Goal: Task Accomplishment & Management: Use online tool/utility

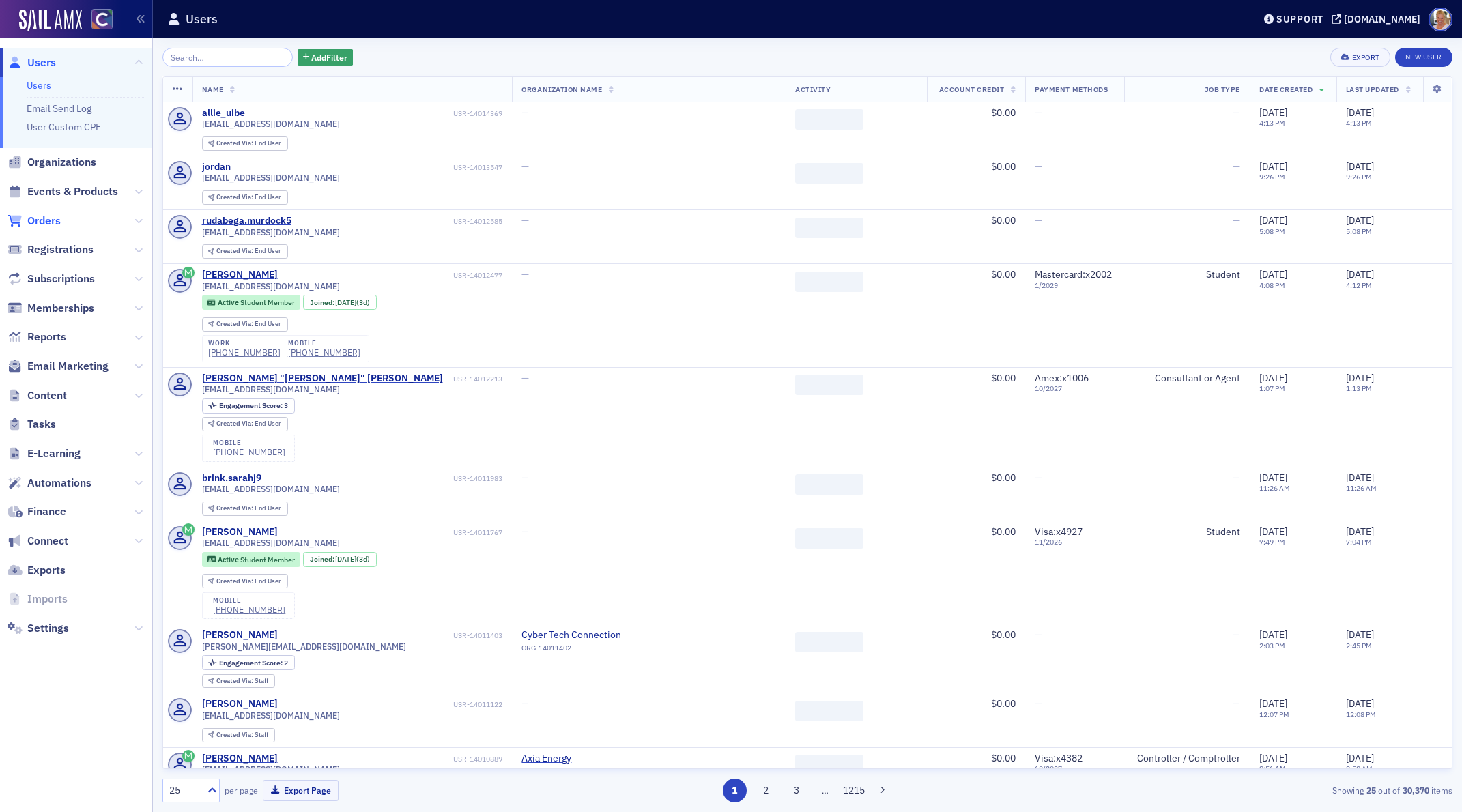
click at [51, 218] on span "Orders" at bounding box center [44, 221] width 33 height 15
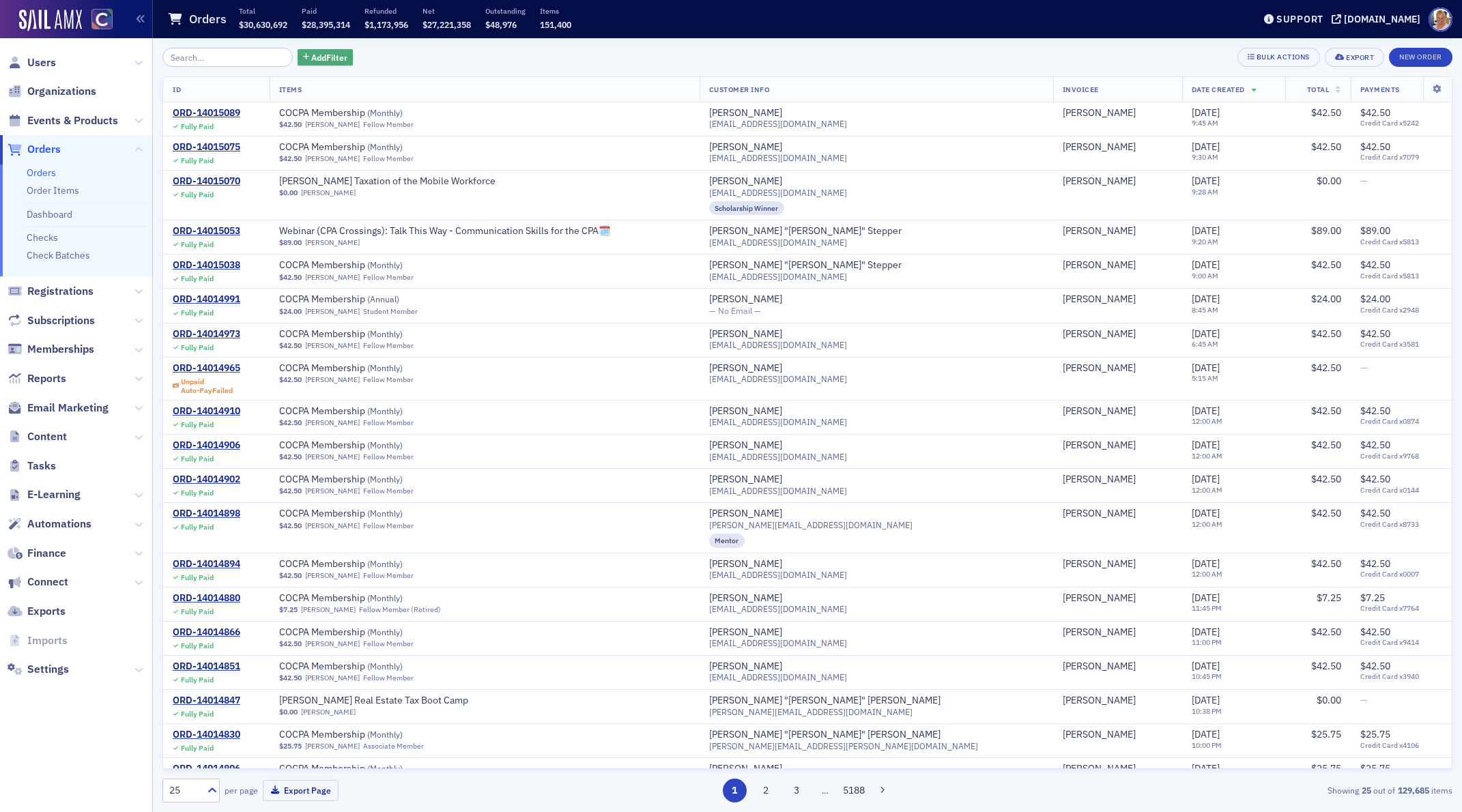
click at [321, 56] on span "Add Filter" at bounding box center [329, 57] width 36 height 12
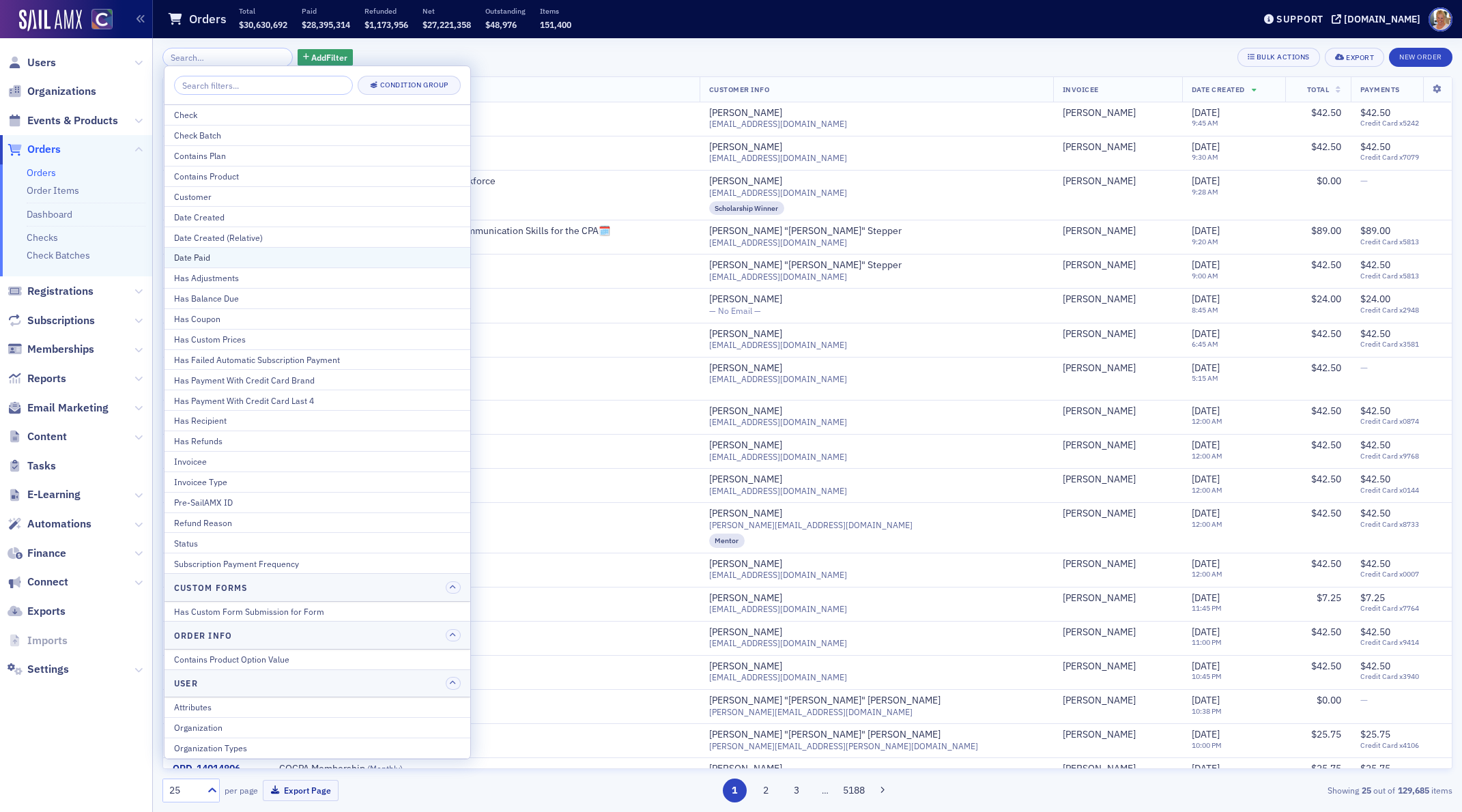
click at [209, 259] on div "Date Paid" at bounding box center [317, 257] width 287 height 12
select select "8"
select select "2025"
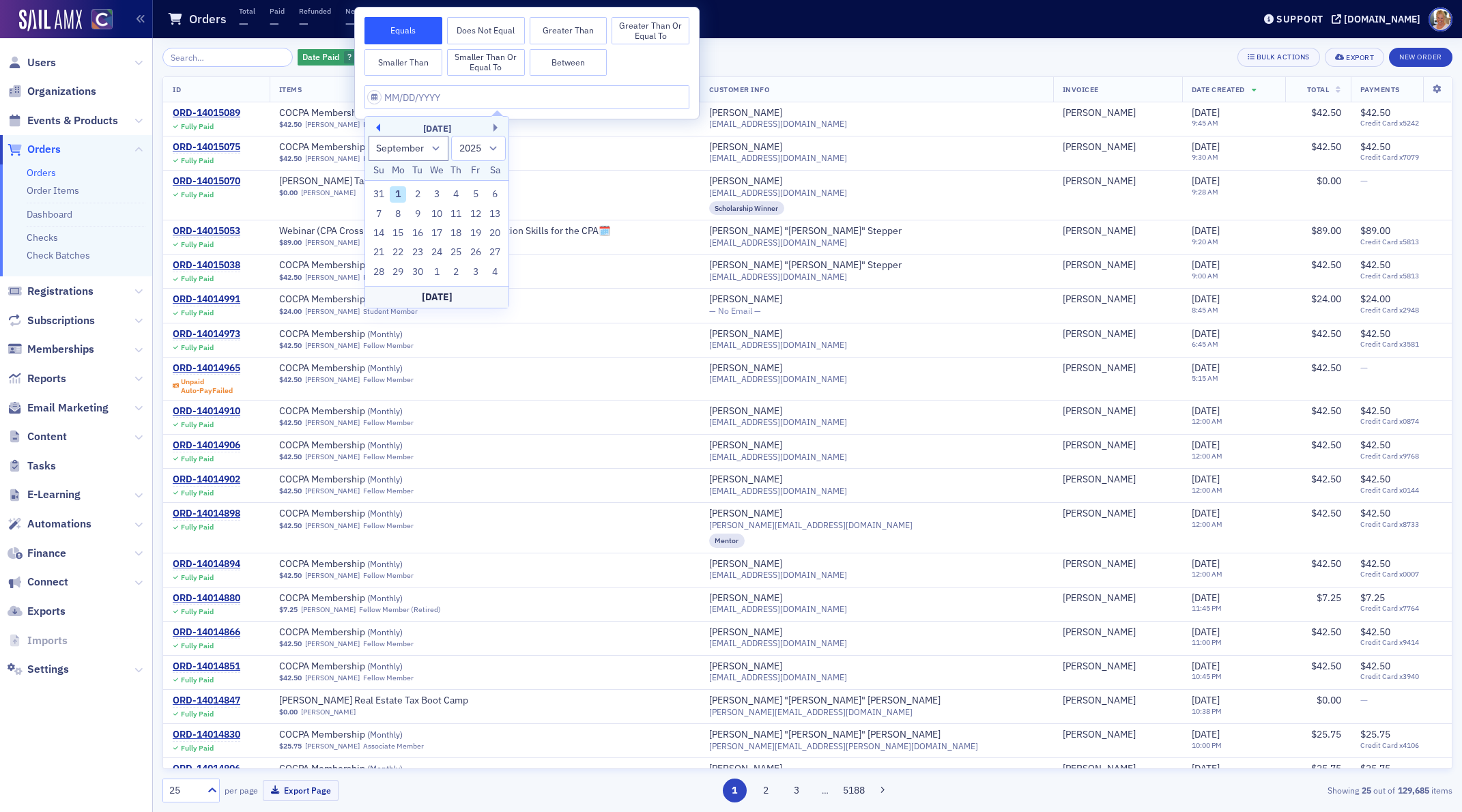
click at [379, 125] on button "Previous Month" at bounding box center [376, 127] width 8 height 8
select select "7"
click at [477, 191] on div "1" at bounding box center [476, 195] width 17 height 17
type input "[DATE]"
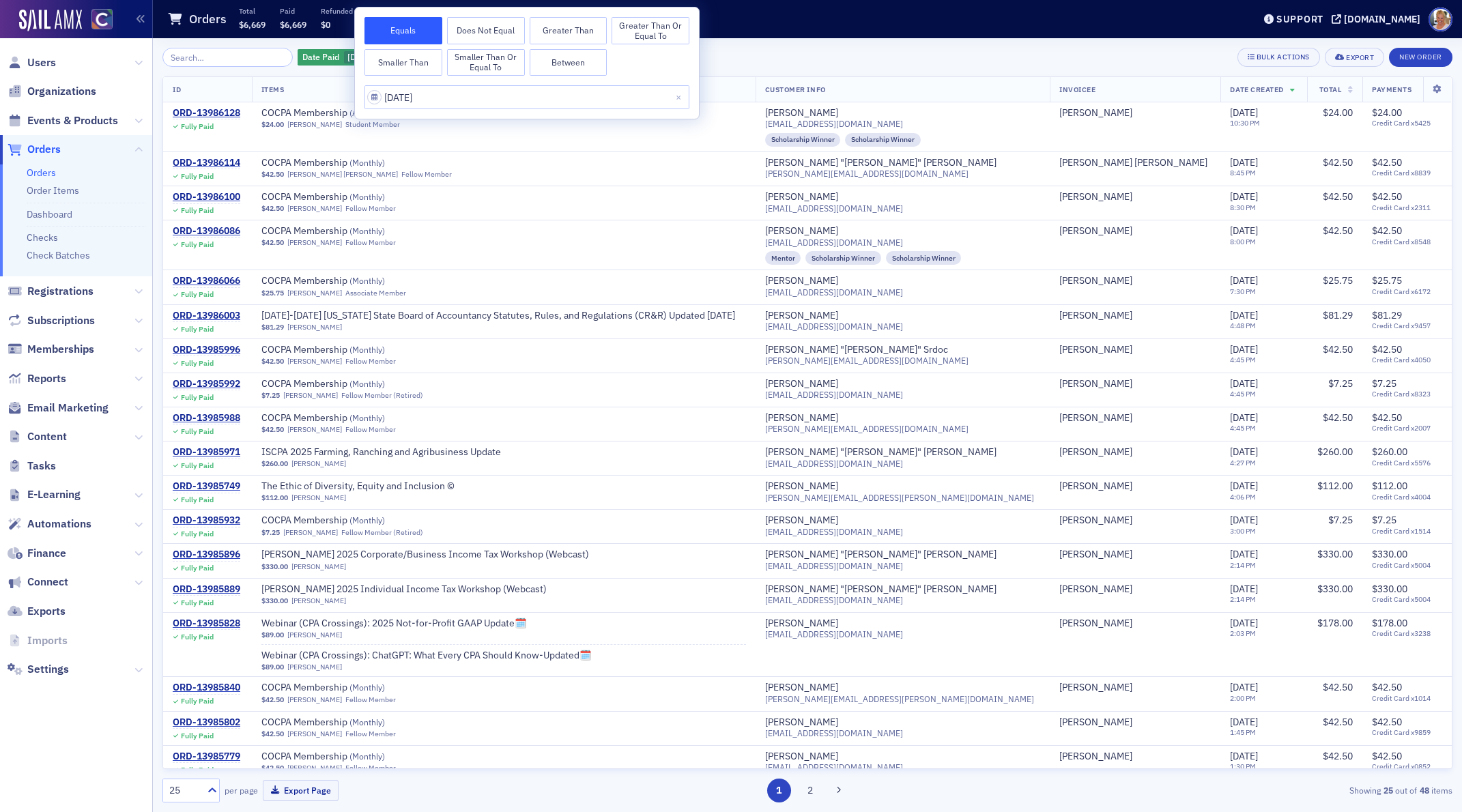
click at [646, 31] on button "Greater Than or Equal To" at bounding box center [650, 31] width 77 height 27
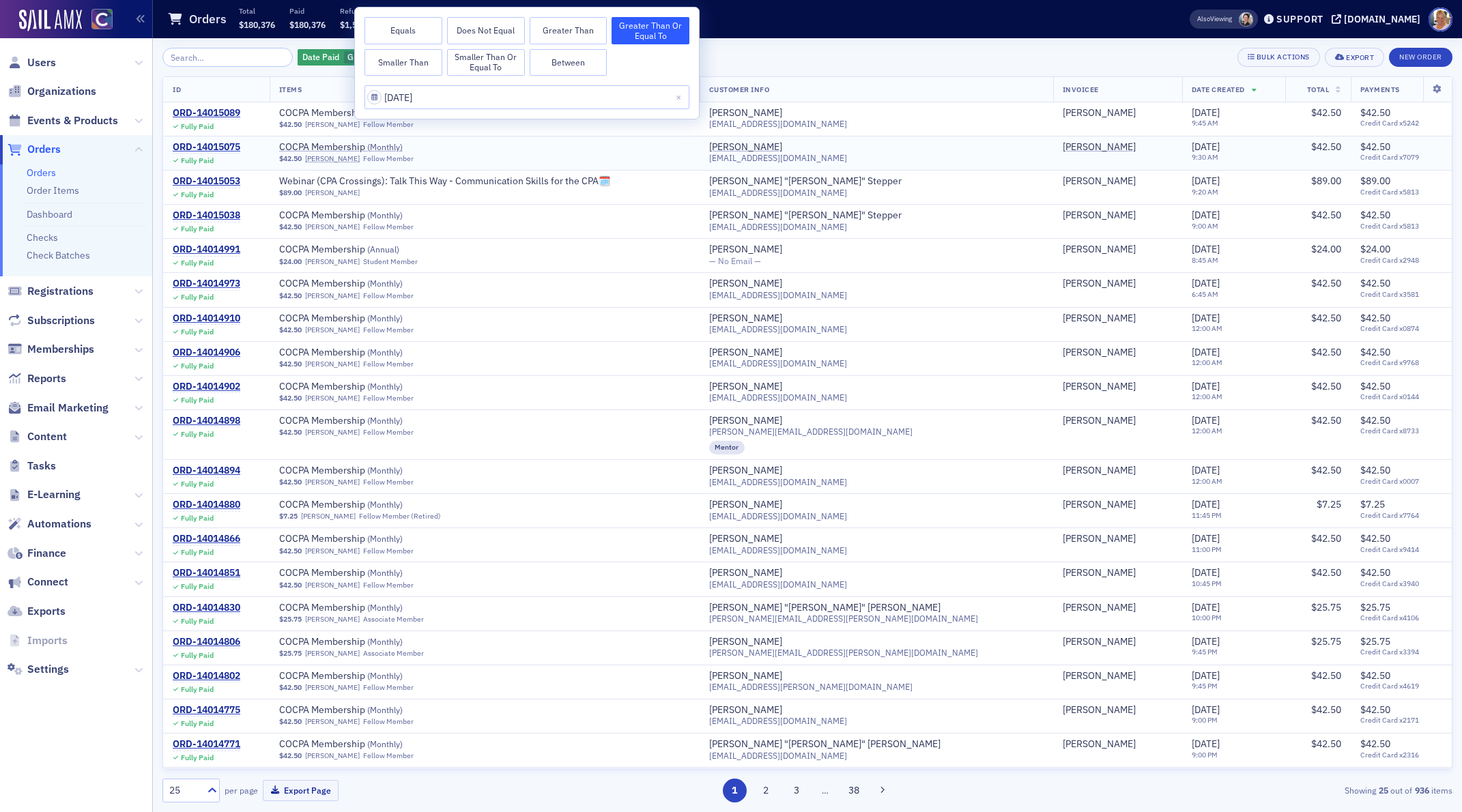
click at [502, 148] on div "COCPA Membership ( Monthly )" at bounding box center [484, 147] width 411 height 13
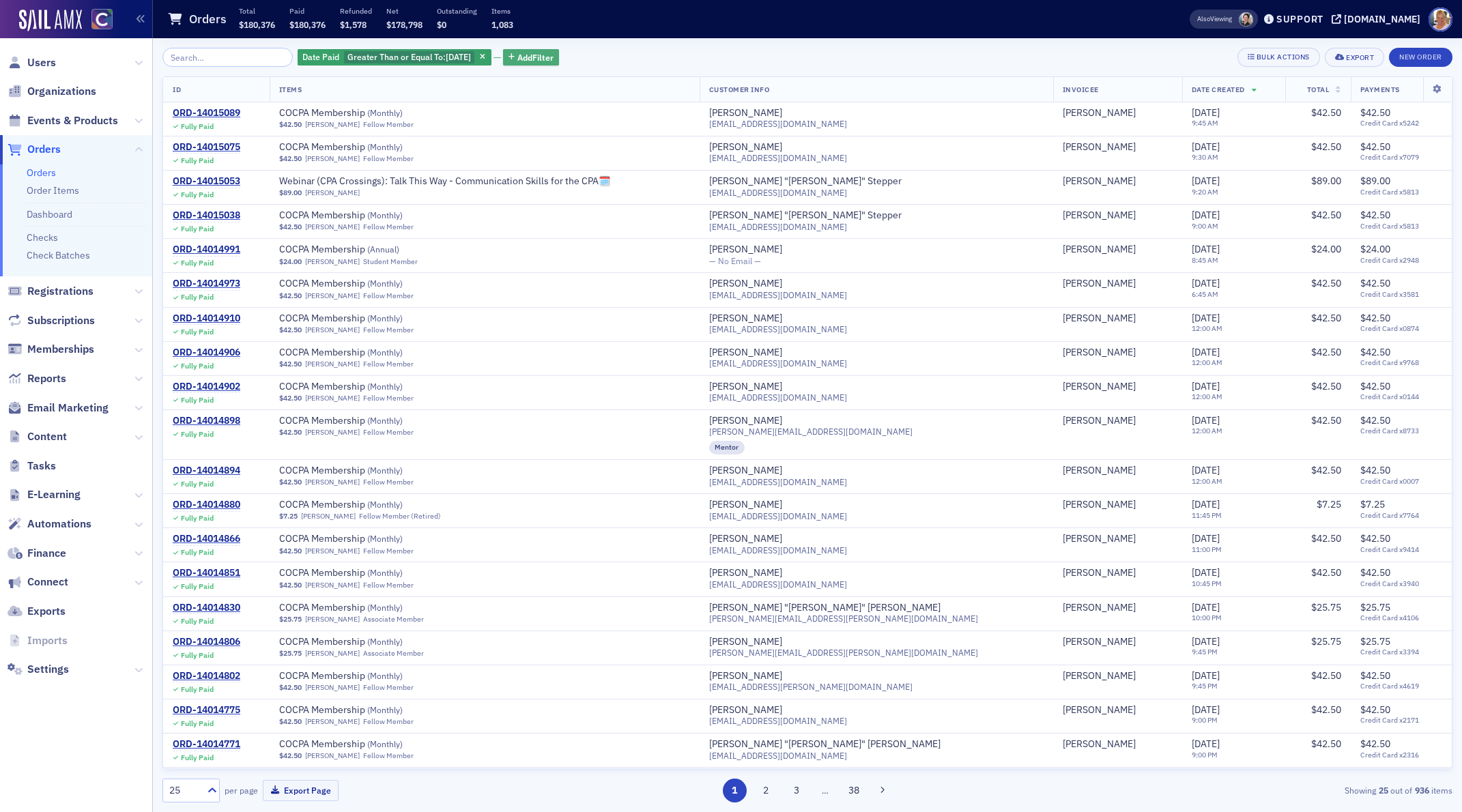
click at [528, 54] on span "Add Filter" at bounding box center [535, 57] width 36 height 12
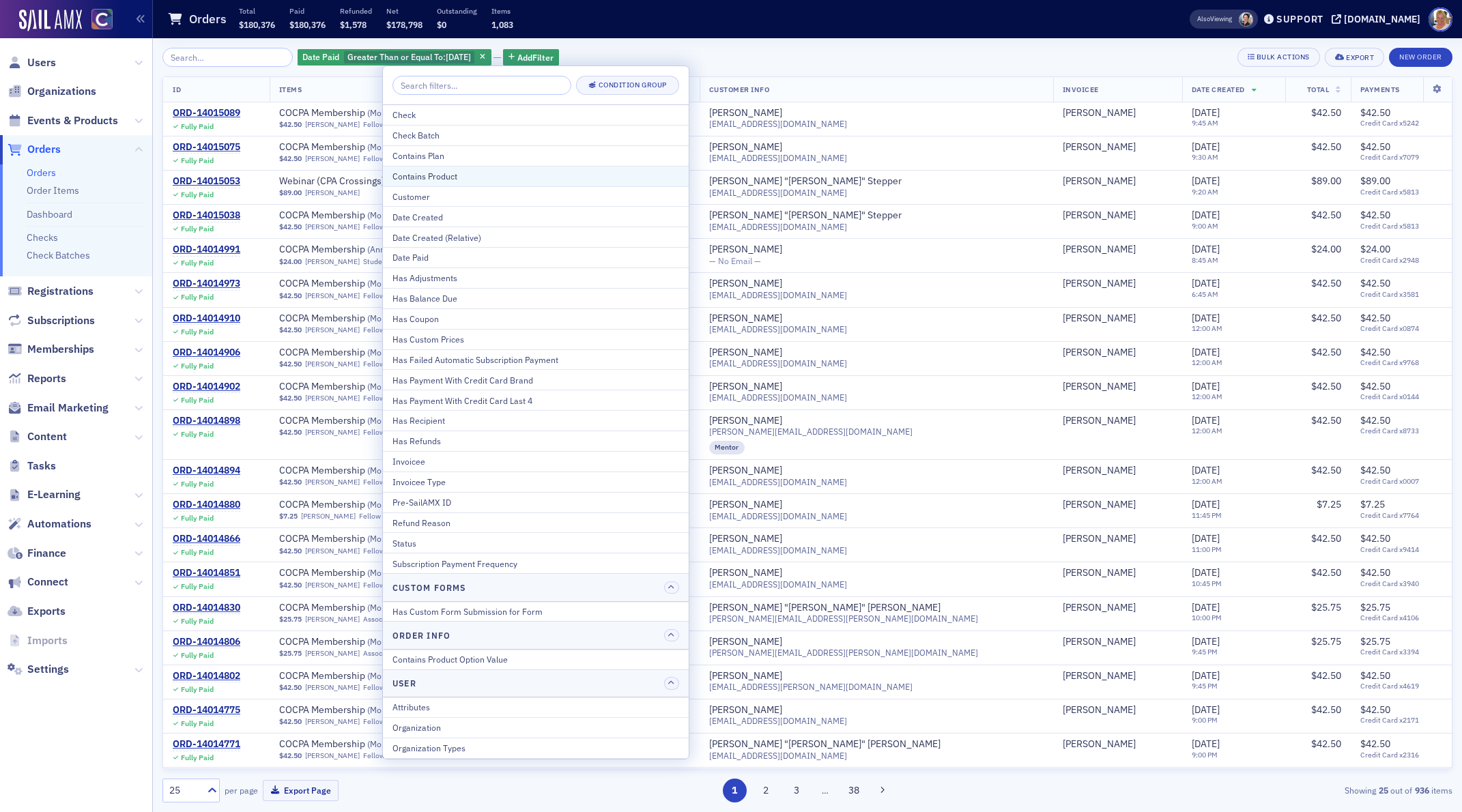
click at [435, 175] on div "Contains Product" at bounding box center [535, 176] width 287 height 12
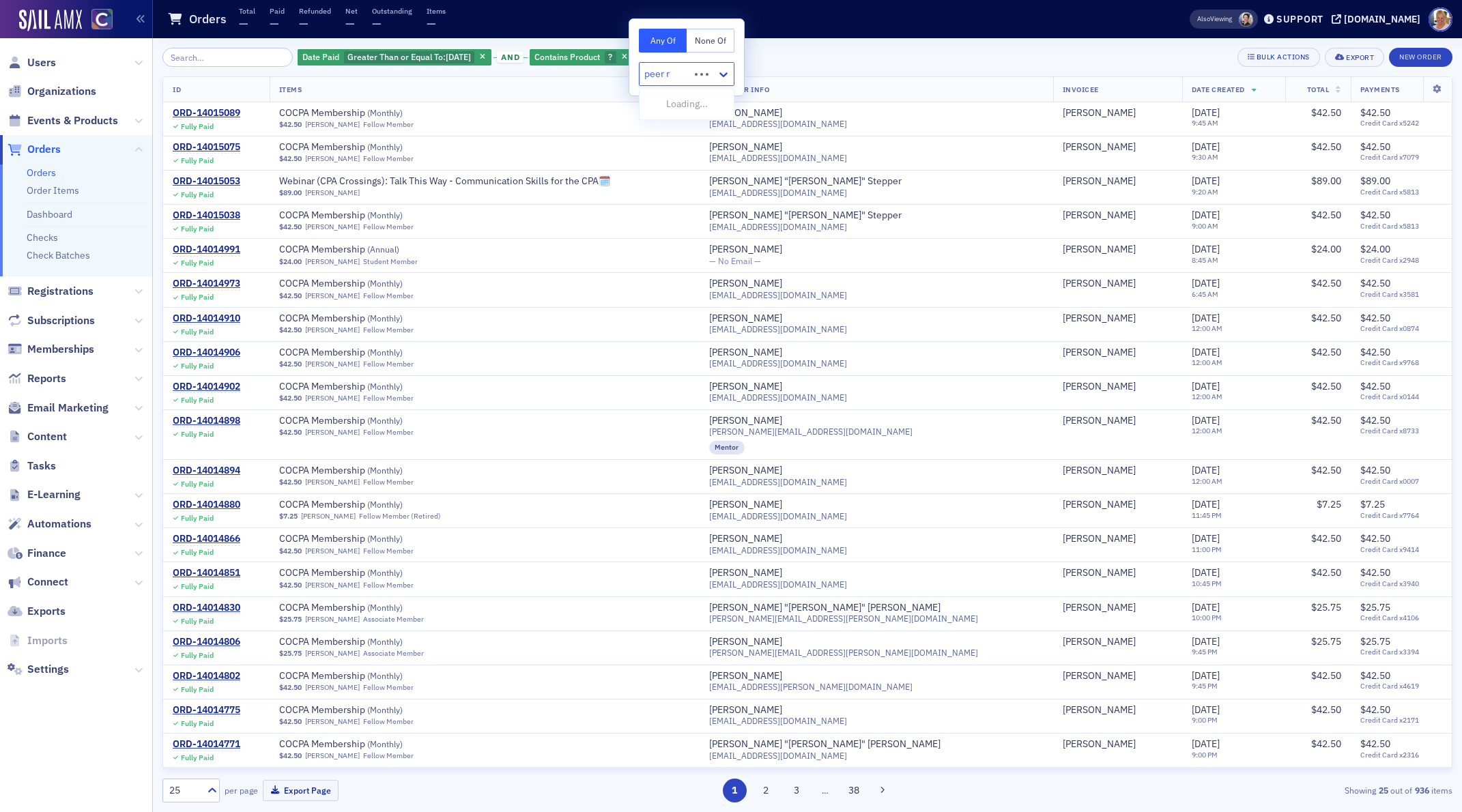
type input "peer re"
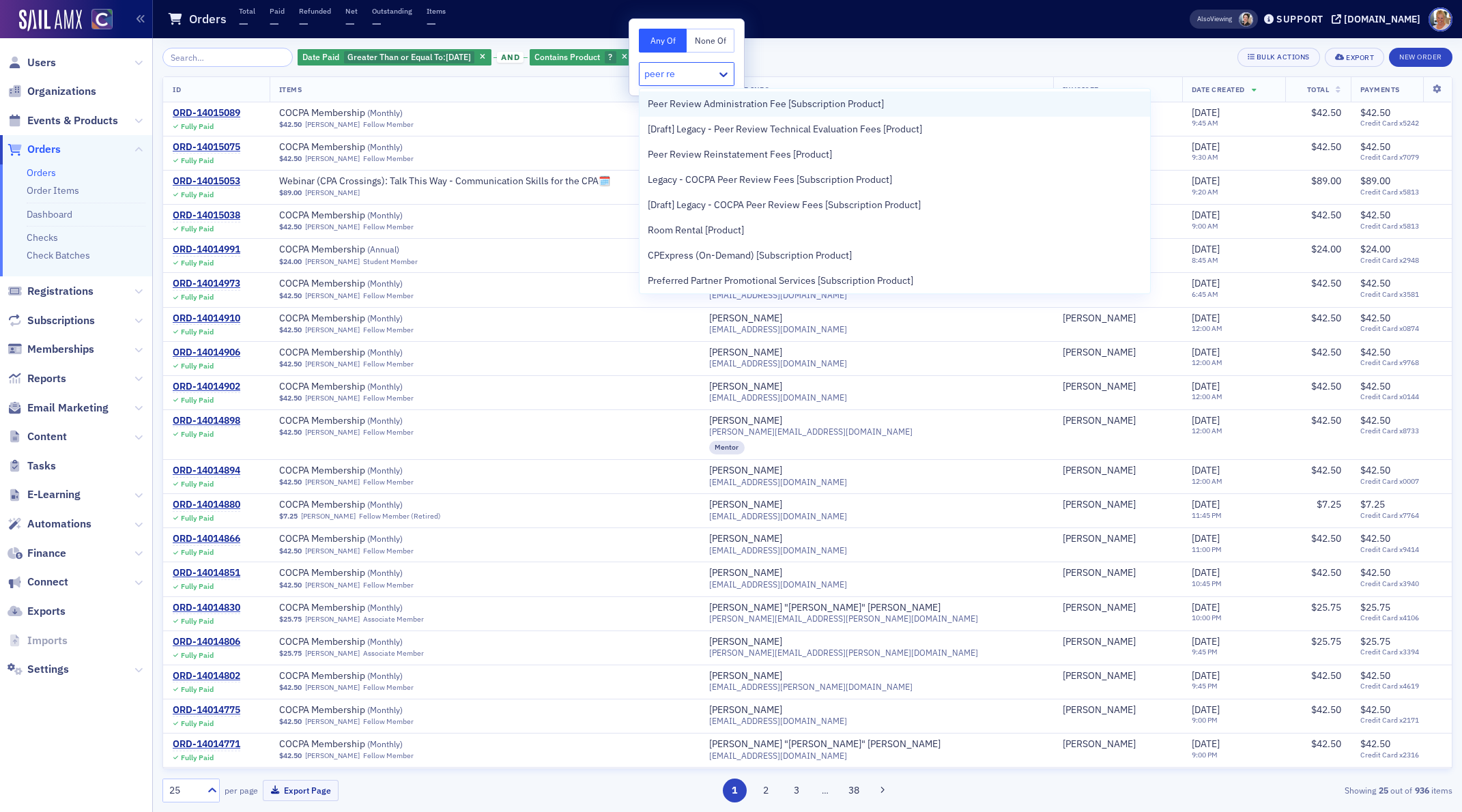
click at [745, 105] on span "Peer Review Administration Fee [Subscription Product]" at bounding box center [766, 104] width 236 height 14
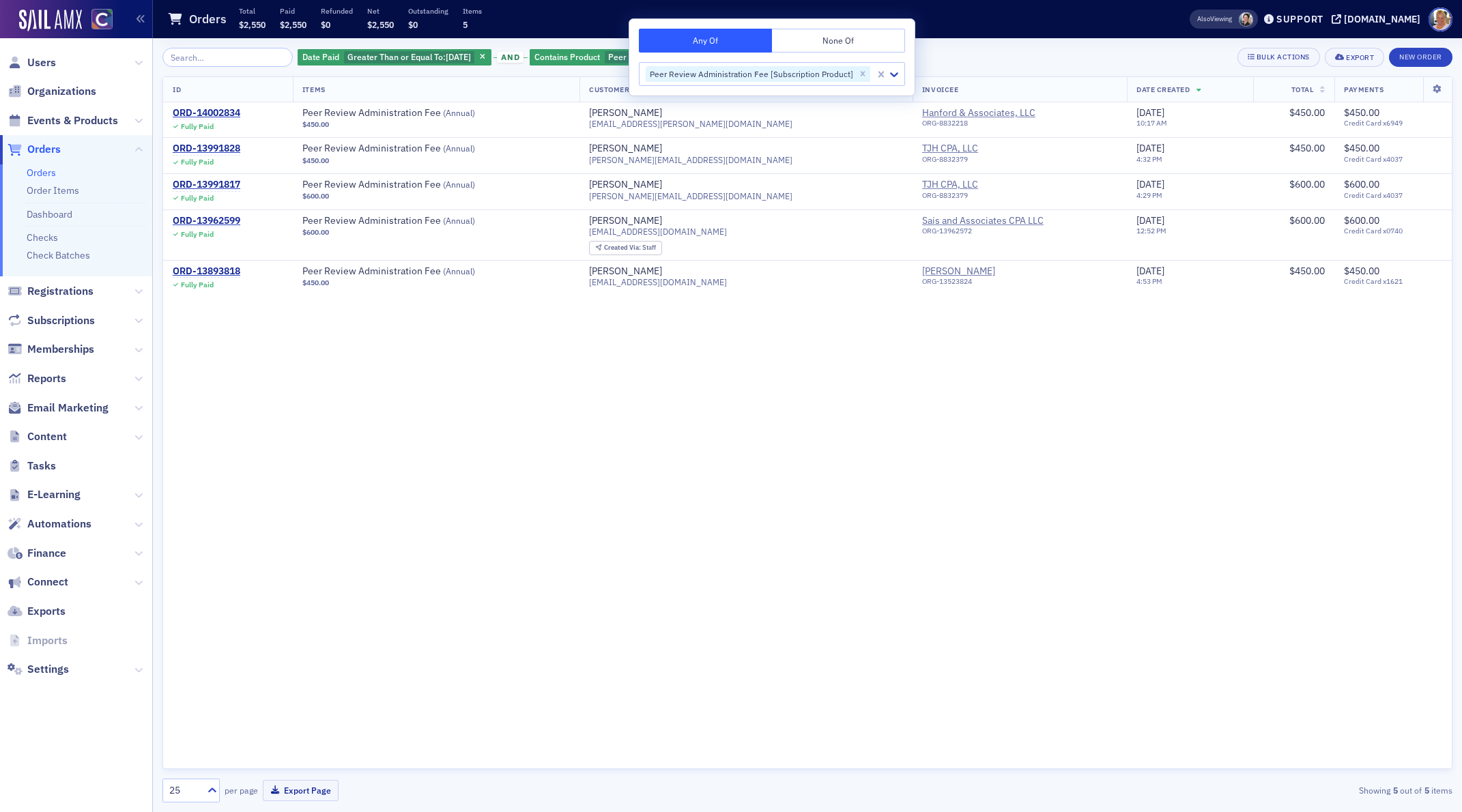
click at [1016, 55] on div "Date Paid Greater Than or Equal To : [DATE] and Contains Product Peer Review Ad…" at bounding box center [807, 57] width 1290 height 19
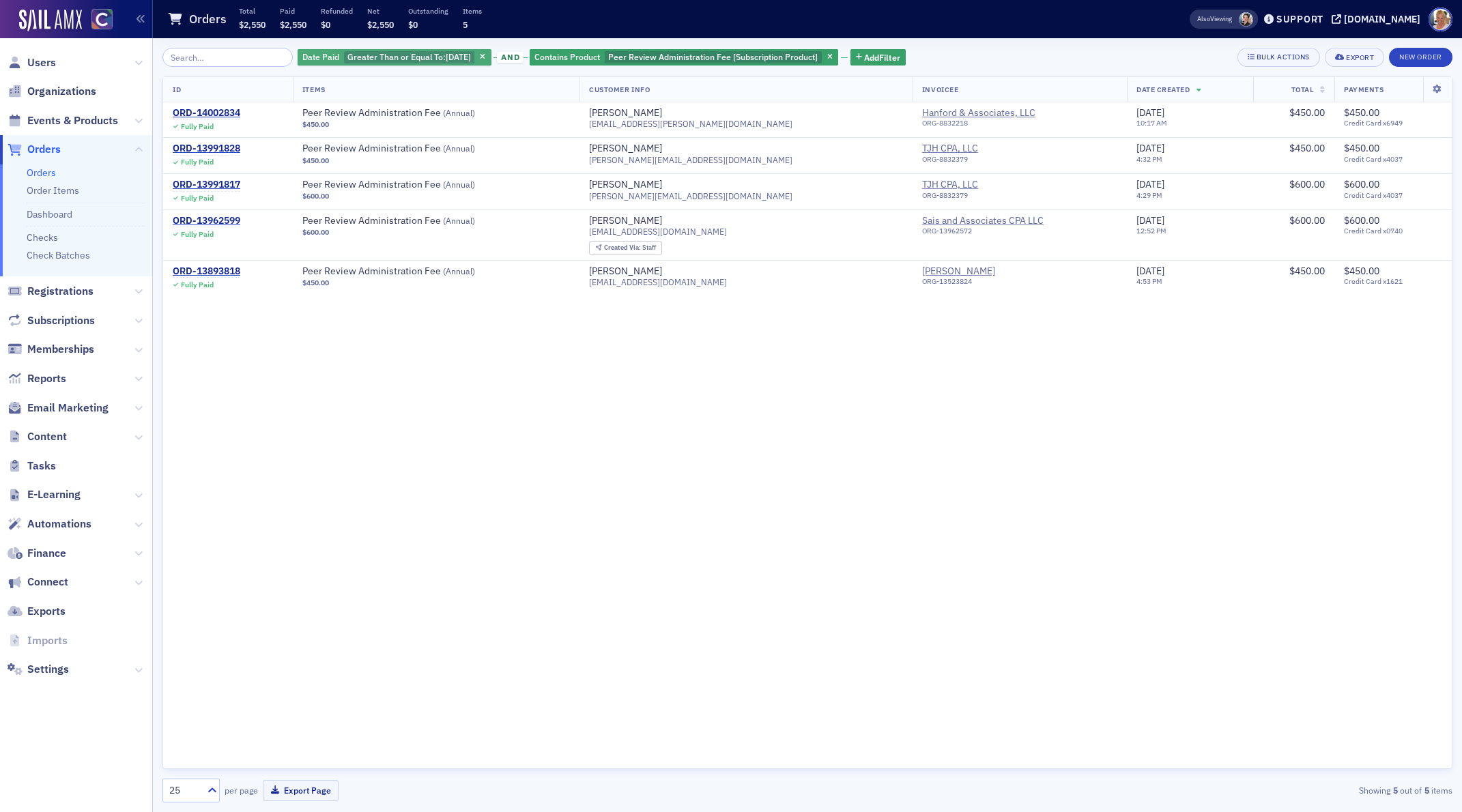
click at [446, 56] on span "[DATE]" at bounding box center [459, 56] width 26 height 11
select select "7"
select select "2025"
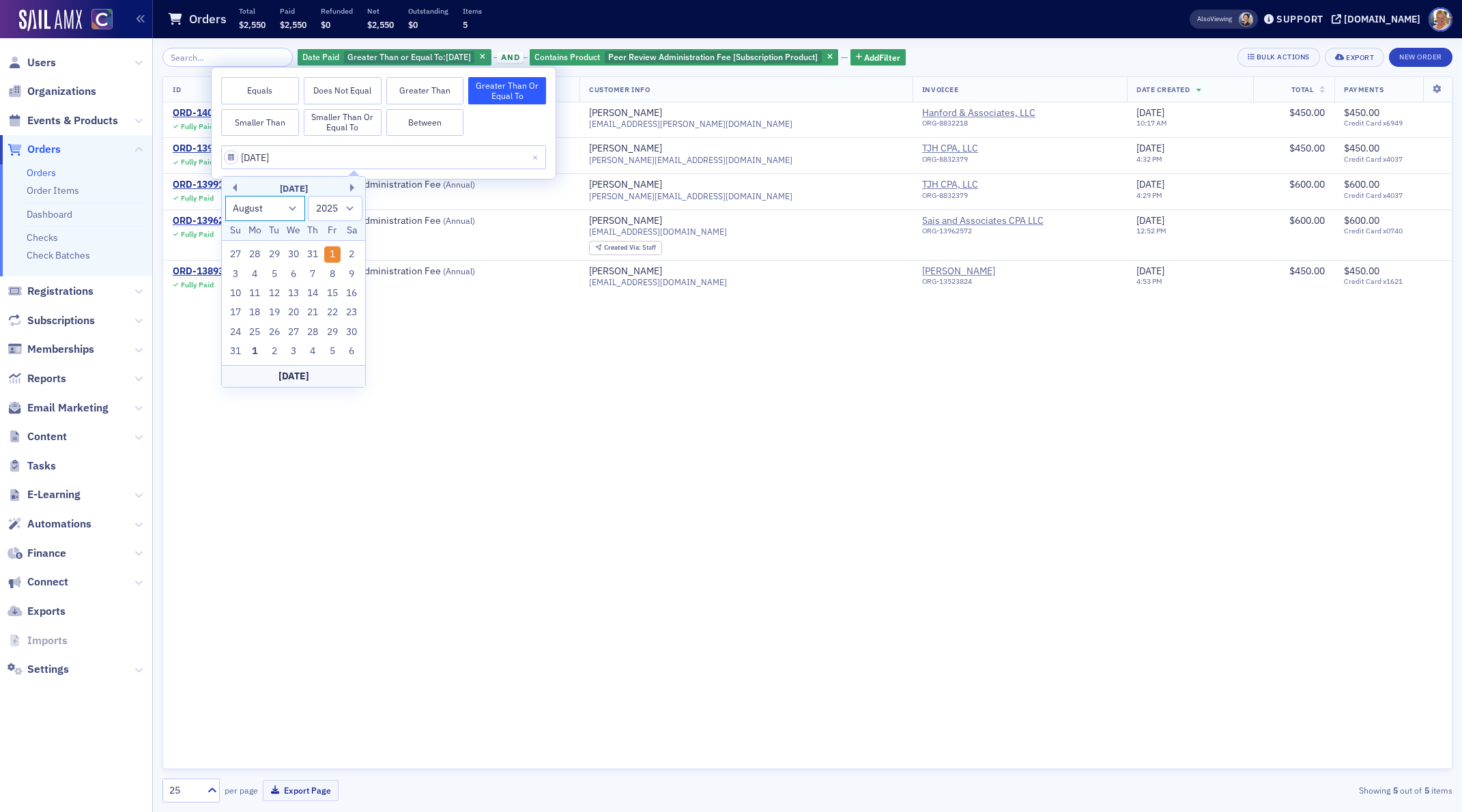
click at [293, 206] on select "January February March April May June July August September October November De…" at bounding box center [265, 208] width 80 height 26
select select "0"
click at [226, 195] on select "January February March April May June July August September October November De…" at bounding box center [265, 208] width 80 height 26
click at [274, 274] on div "7" at bounding box center [275, 274] width 17 height 17
type input "[DATE]"
